Goal: Task Accomplishment & Management: Use online tool/utility

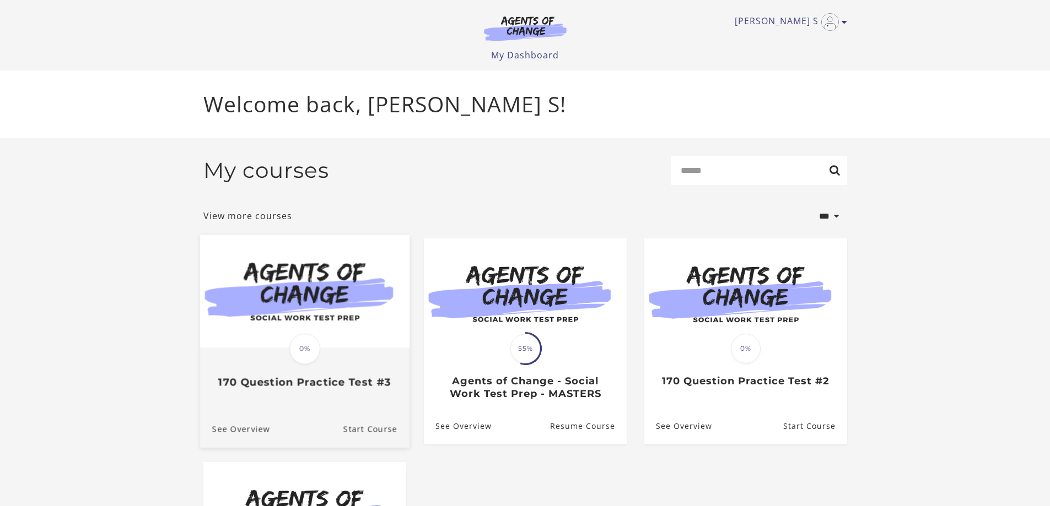
click at [332, 393] on link "Translation missing: en.liquid.partials.dashboard_course_card.progress_descript…" at bounding box center [303, 316] width 209 height 163
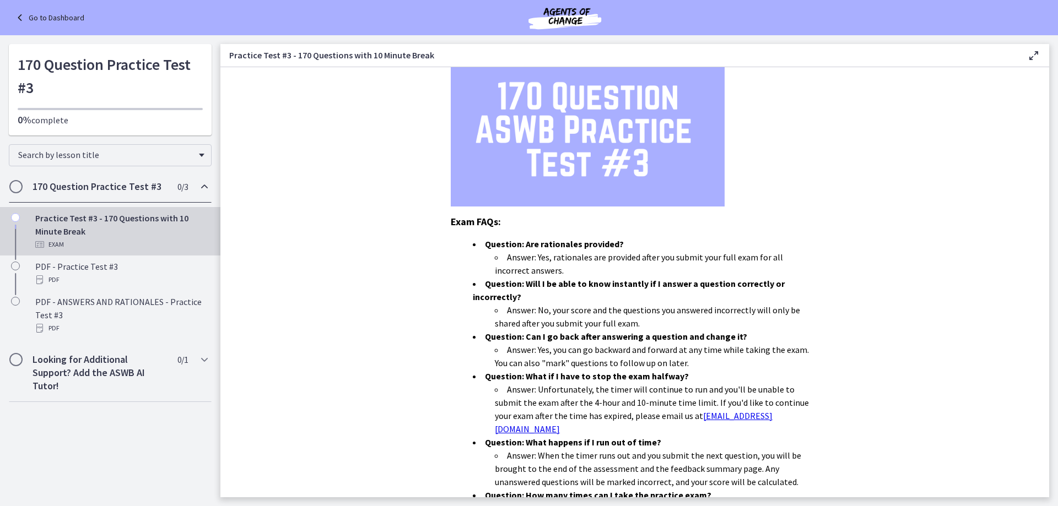
scroll to position [271, 0]
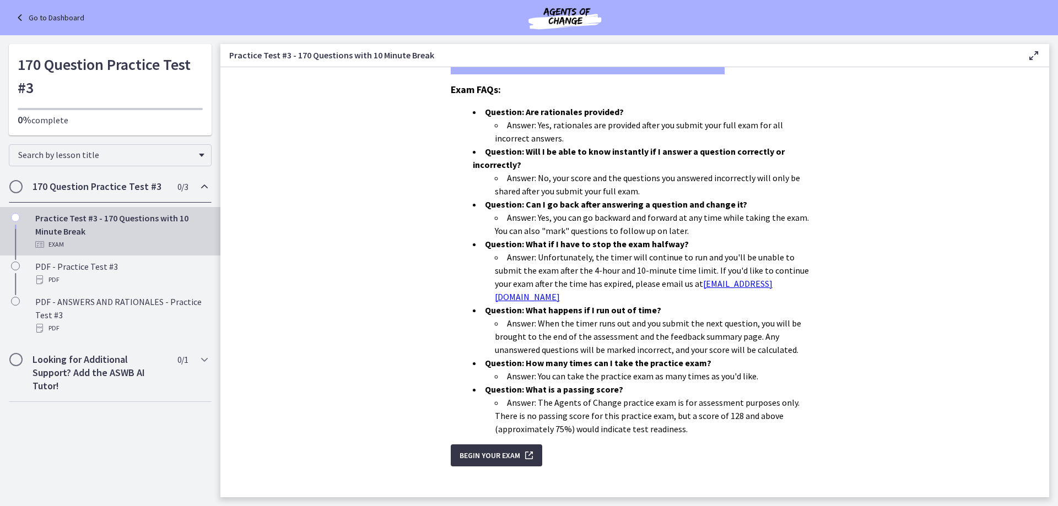
click at [488, 449] on span "Begin Your Exam" at bounding box center [490, 455] width 61 height 13
